Goal: Task Accomplishment & Management: Manage account settings

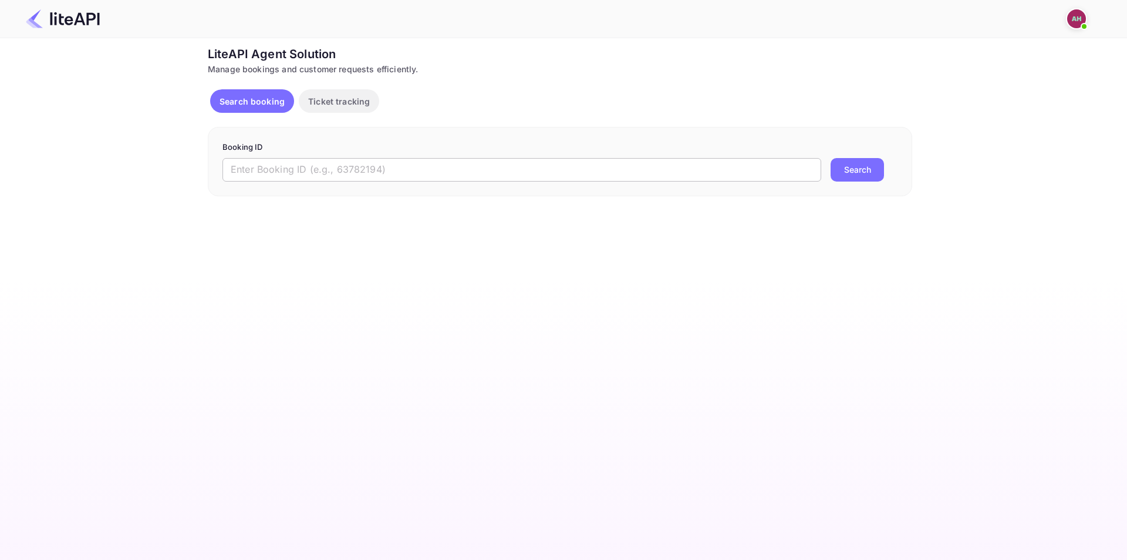
drag, startPoint x: 279, startPoint y: 171, endPoint x: 287, endPoint y: 169, distance: 8.0
click at [279, 171] on input "text" at bounding box center [522, 169] width 599 height 23
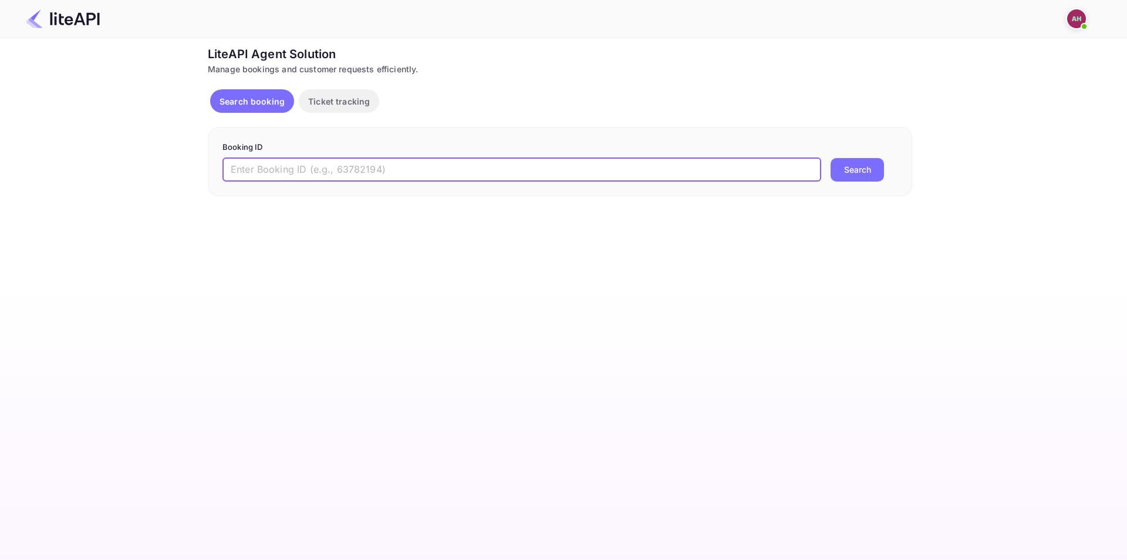
paste input "8883475"
type input "8883475"
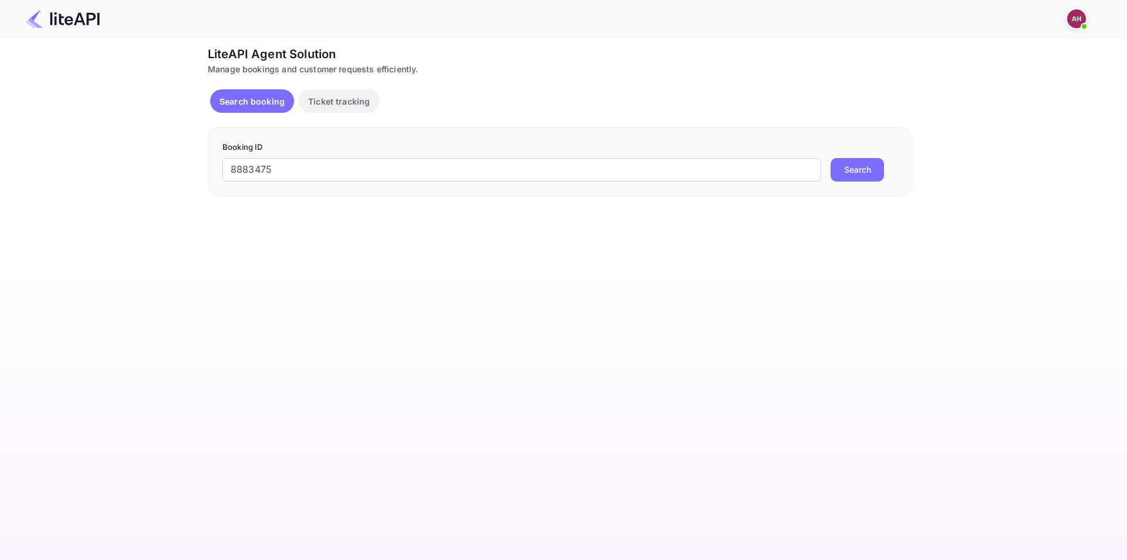
click at [848, 164] on button "Search" at bounding box center [857, 169] width 53 height 23
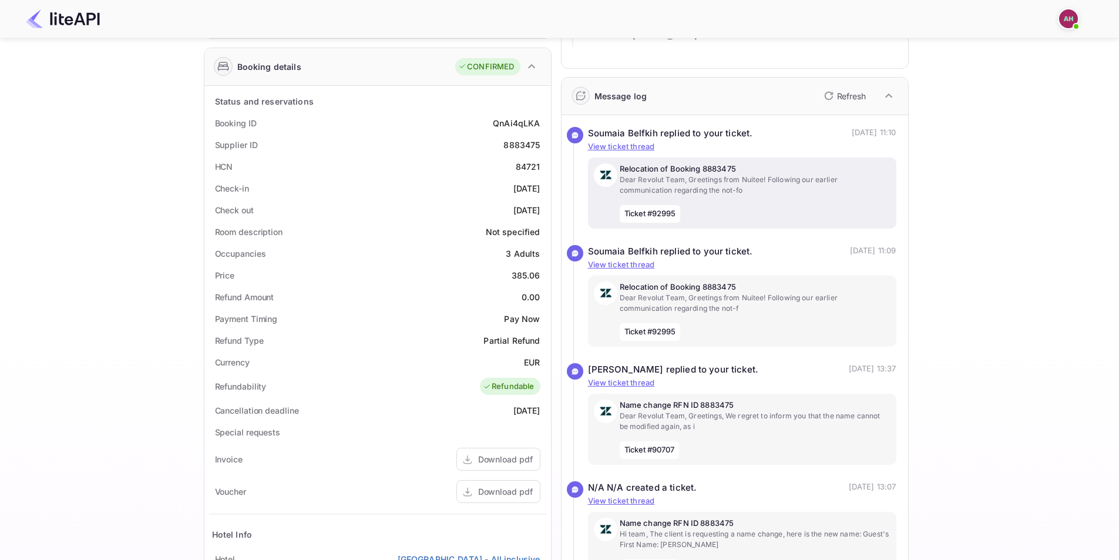
scroll to position [176, 0]
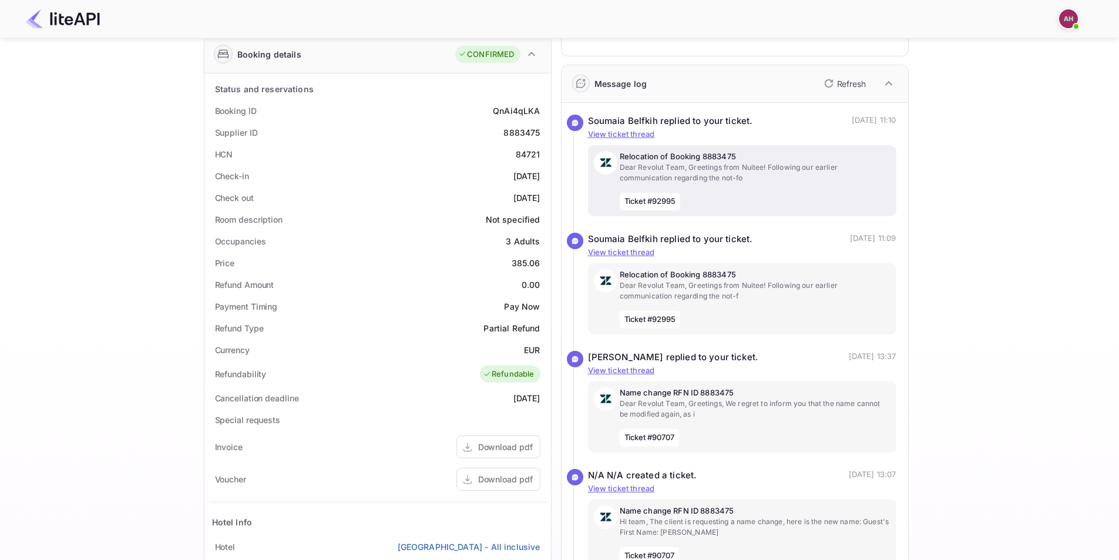
click at [752, 177] on p "Dear Revolut Team, Greetings from Nuitee! Following our earlier communication r…" at bounding box center [754, 172] width 271 height 21
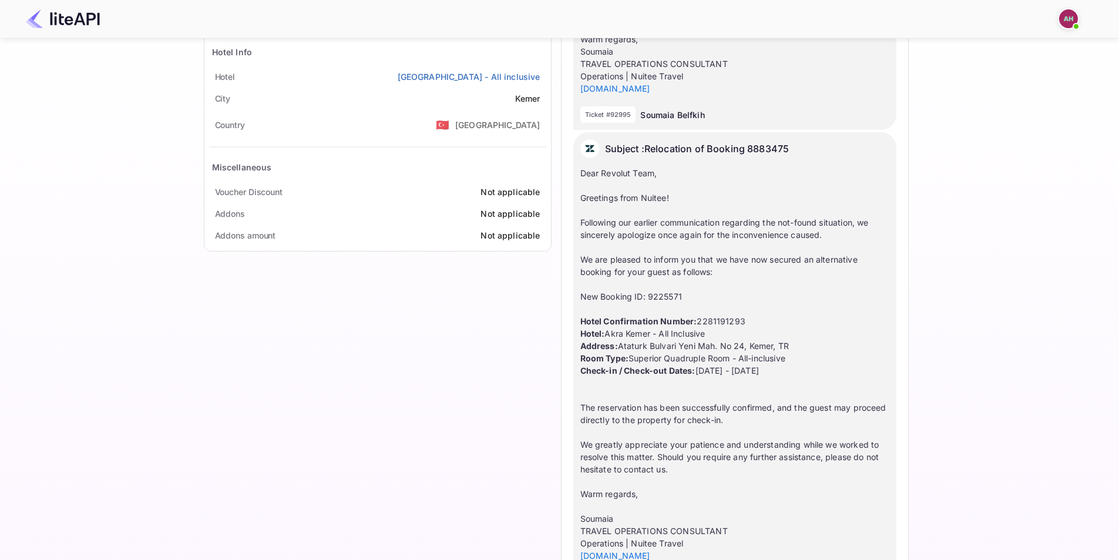
scroll to position [798, 0]
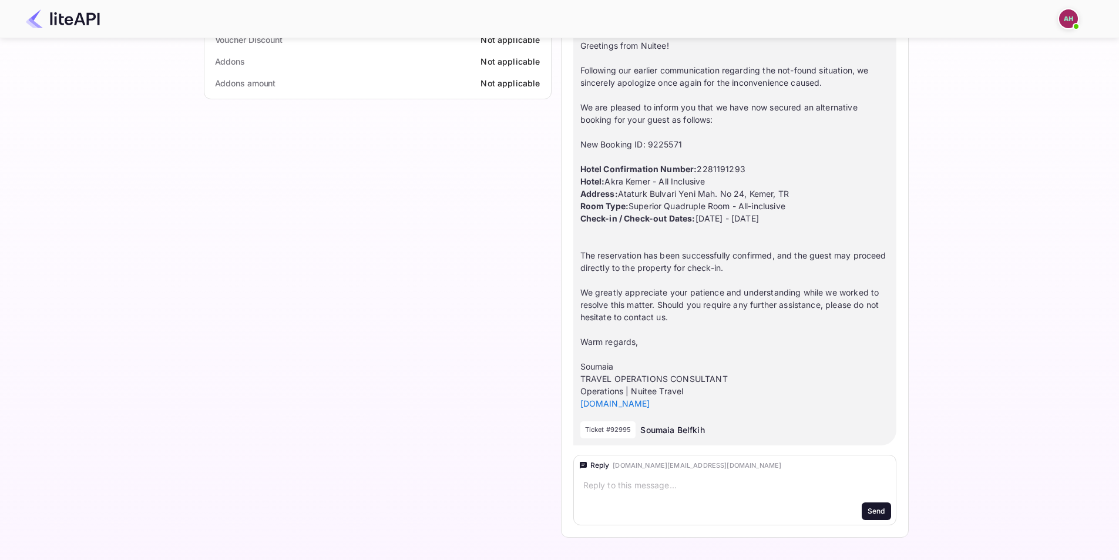
click at [715, 170] on div "Dear Revolut Team, Greetings from Nuitee! Following our earlier communication r…" at bounding box center [734, 212] width 309 height 395
click at [685, 283] on div "Dear Revolut Team, Greetings from Nuitee! Following our earlier communication r…" at bounding box center [734, 212] width 309 height 395
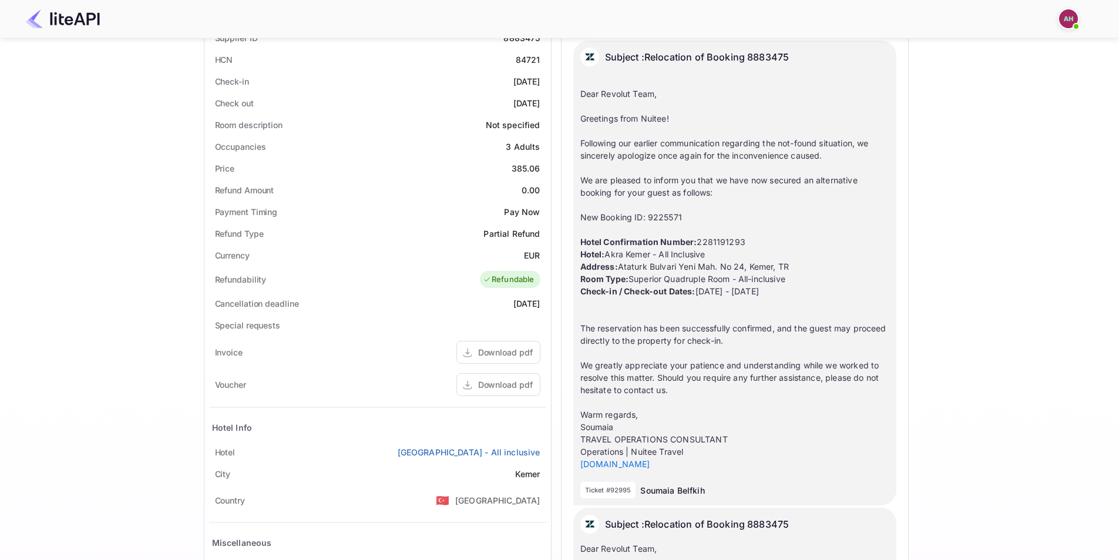
scroll to position [328, 0]
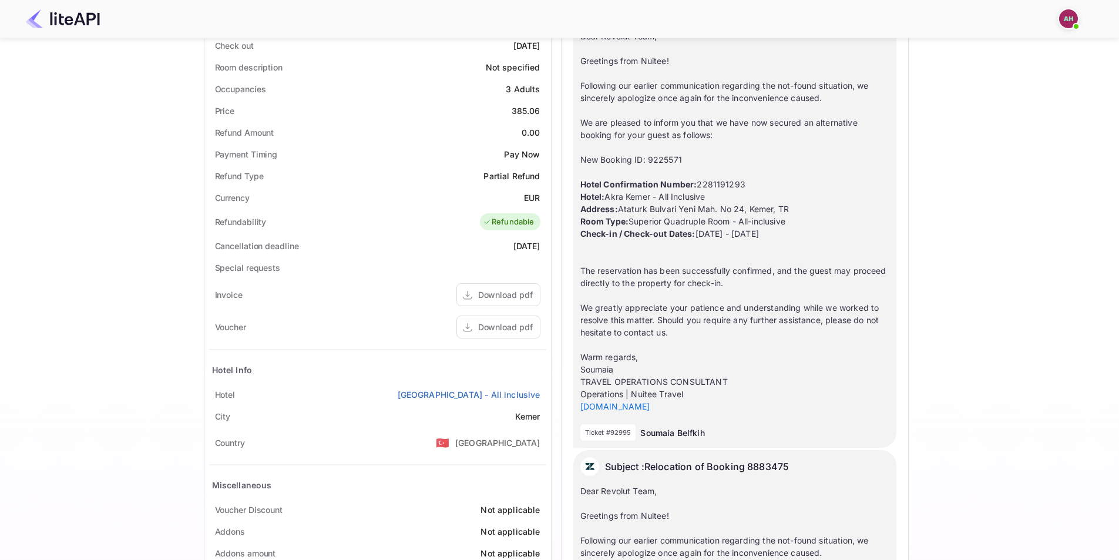
click at [691, 291] on div "Dear Revolut Team, Greetings from Nuitee! Following our earlier communication r…" at bounding box center [734, 215] width 309 height 395
click at [299, 163] on div "Payment Timing Pay Now" at bounding box center [377, 154] width 337 height 22
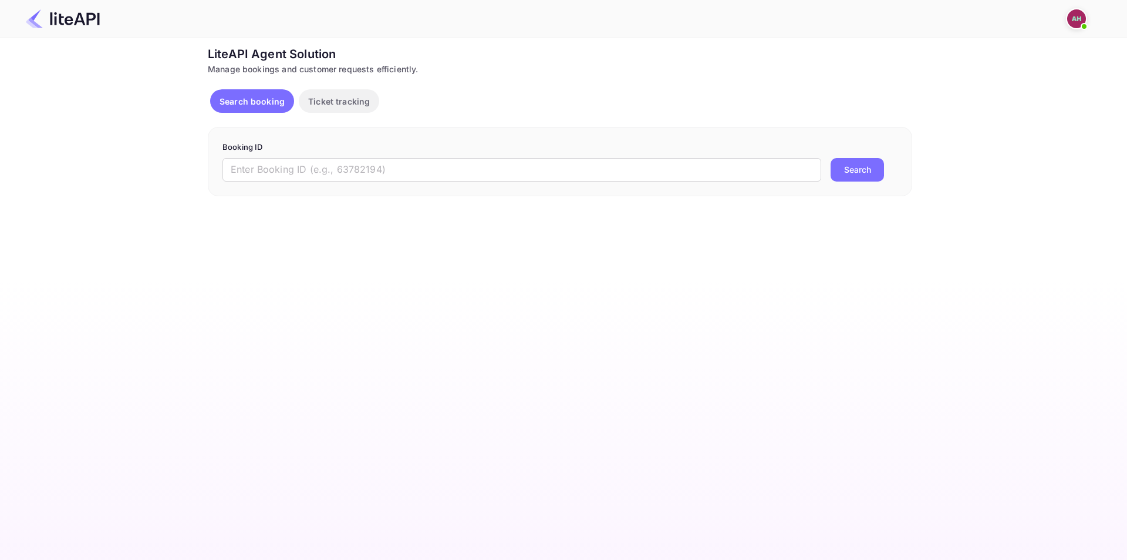
click at [1075, 19] on img at bounding box center [1076, 18] width 19 height 19
click at [986, 92] on div "Logout" at bounding box center [1019, 93] width 135 height 28
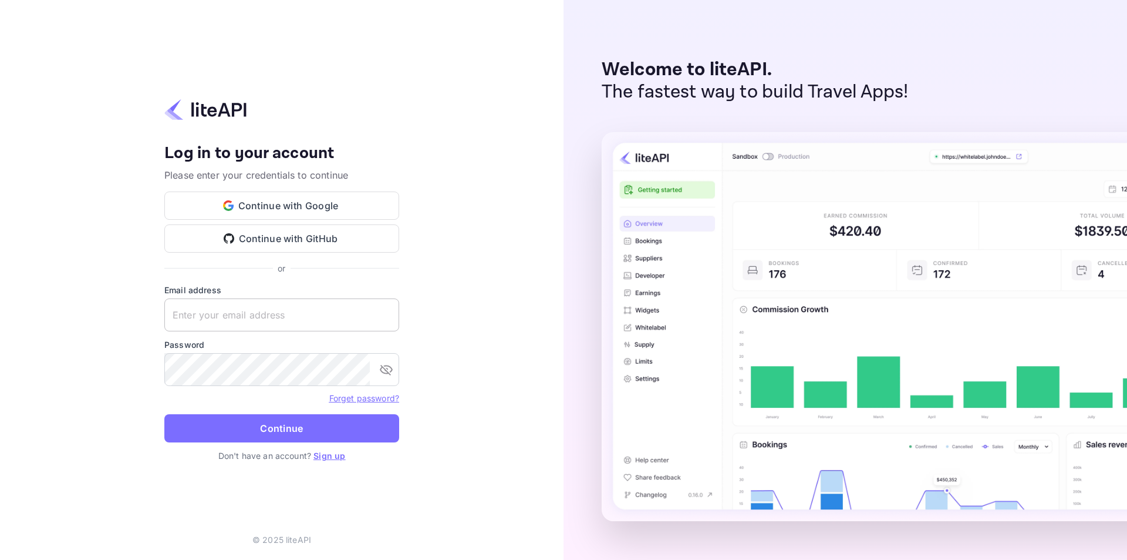
click at [252, 311] on input "text" at bounding box center [281, 314] width 235 height 33
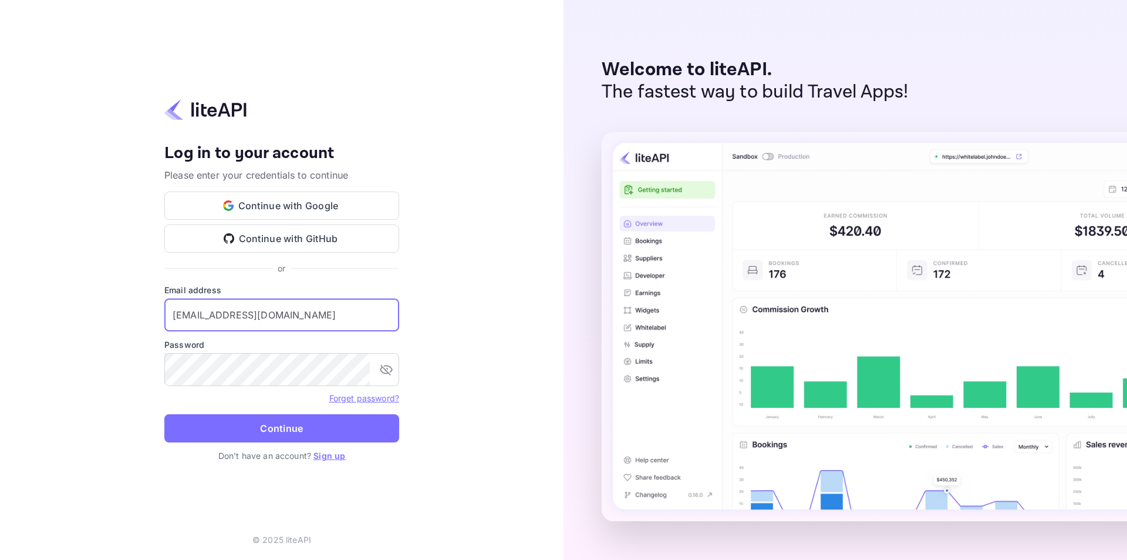
click at [252, 314] on input "m.tafjouti@nuitee.com" at bounding box center [281, 314] width 235 height 33
type input "m.tafjouti@nuitee.com"
click at [363, 398] on link "Forget password?" at bounding box center [364, 398] width 70 height 10
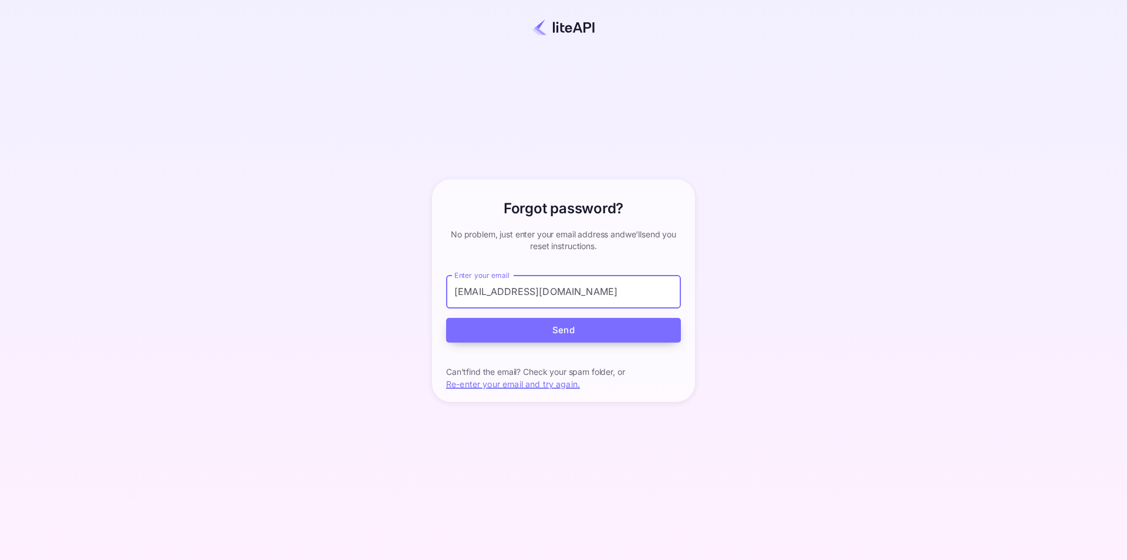
type input "m.tafjouti@nuitee.com"
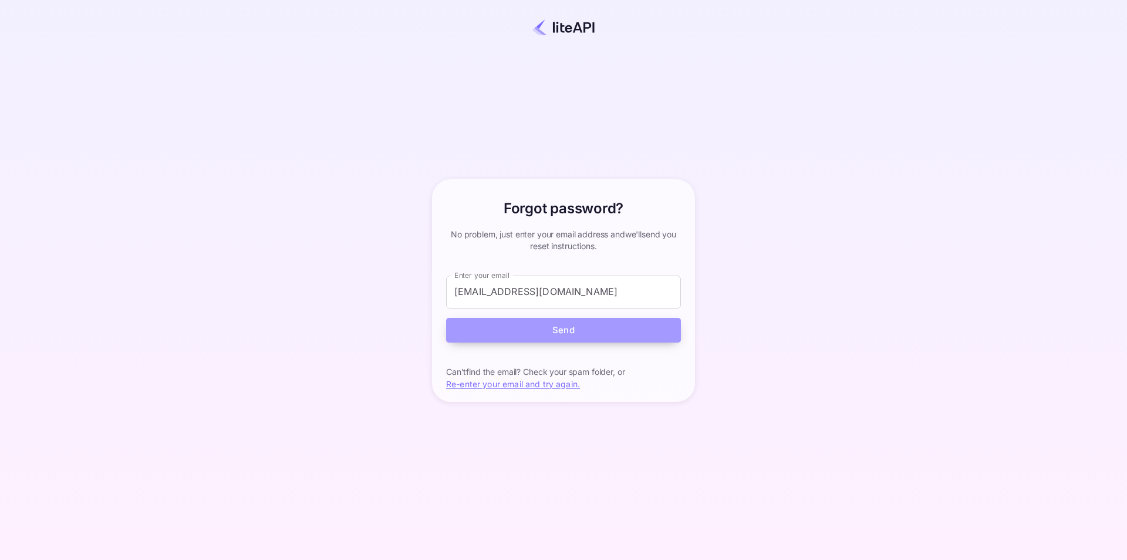
click at [506, 328] on button "Send" at bounding box center [563, 330] width 235 height 25
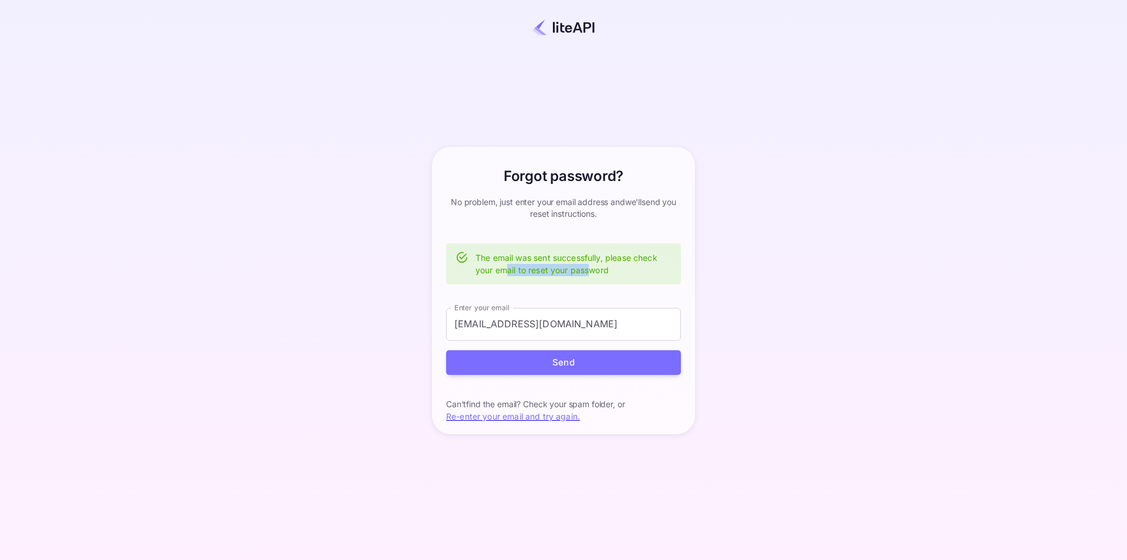
drag, startPoint x: 505, startPoint y: 272, endPoint x: 621, endPoint y: 271, distance: 115.7
click at [597, 271] on div "The email was sent successfully, please check your email to reset your password" at bounding box center [574, 264] width 196 height 34
click at [625, 271] on div "The email was sent successfully, please check your email to reset your password" at bounding box center [574, 264] width 196 height 34
click at [1011, 176] on div "Forgot password? your account has been created successfully, a confirmation lin…" at bounding box center [564, 290] width 1024 height 509
